Goal: Task Accomplishment & Management: Use online tool/utility

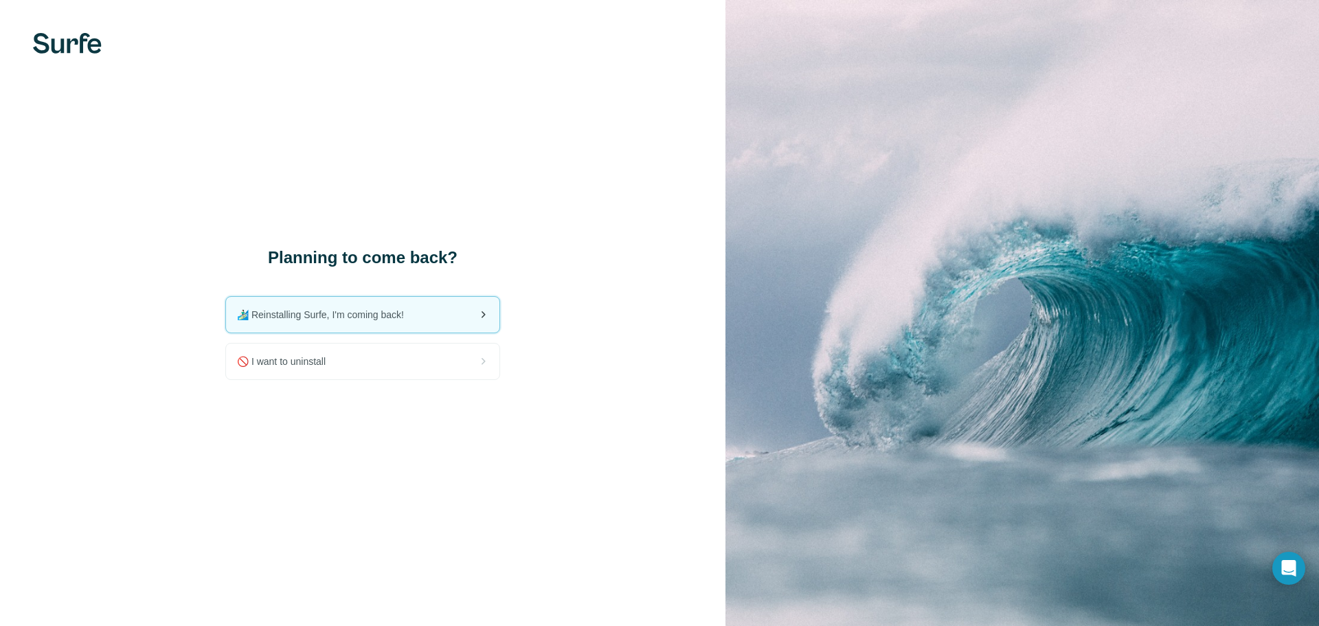
click at [361, 311] on span "🏄🏻‍♂️ Reinstalling Surfe, I'm coming back!" at bounding box center [326, 315] width 178 height 14
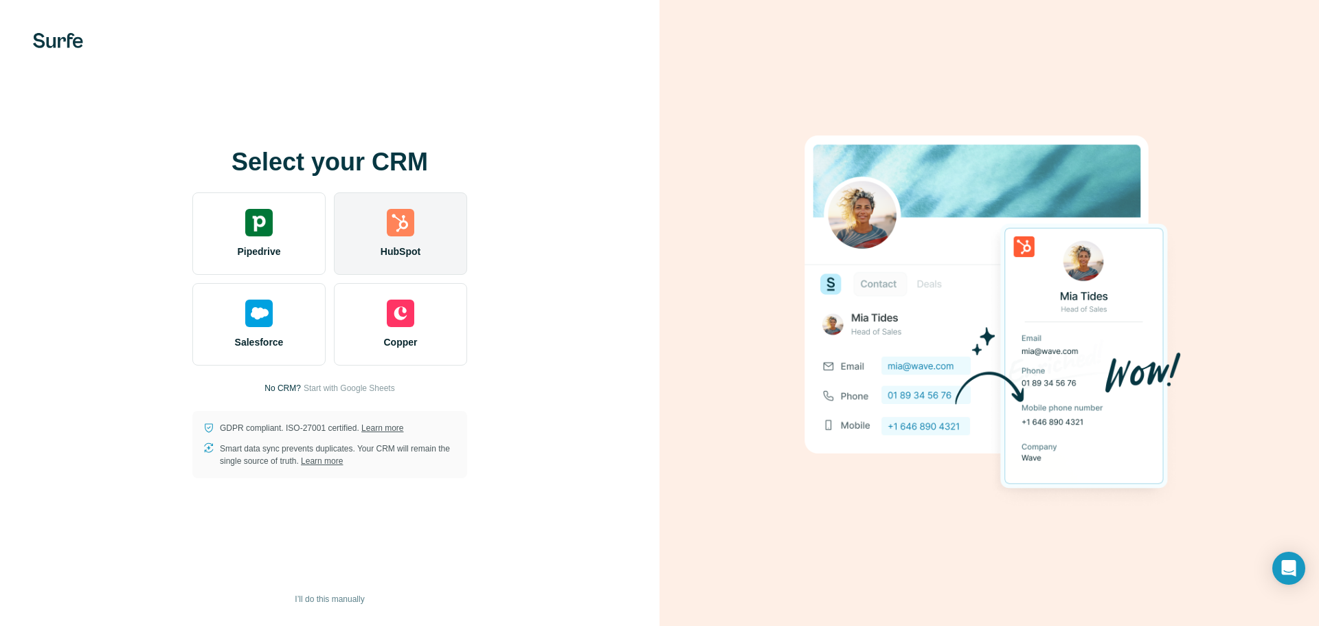
click at [409, 216] on img at bounding box center [400, 222] width 27 height 27
